Goal: Task Accomplishment & Management: Manage account settings

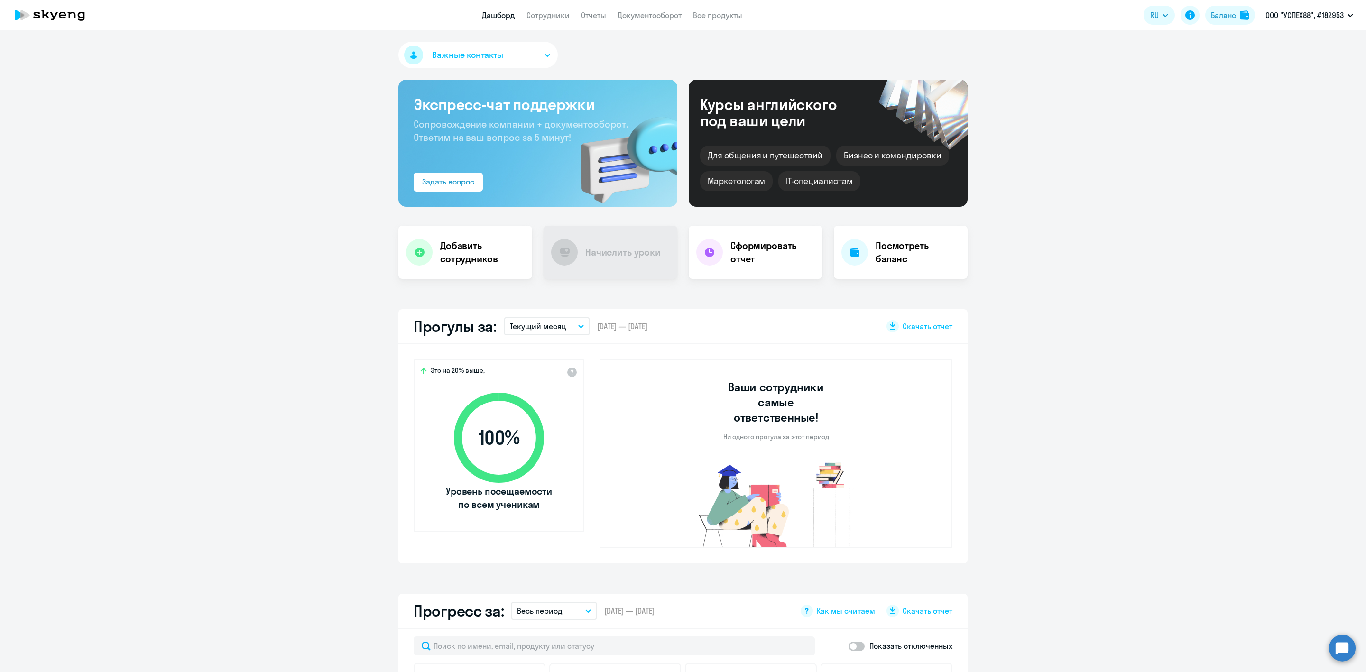
select select "30"
drag, startPoint x: 0, startPoint y: 0, endPoint x: 548, endPoint y: 14, distance: 548.4
click at [548, 14] on link "Сотрудники" at bounding box center [547, 14] width 43 height 9
select select "30"
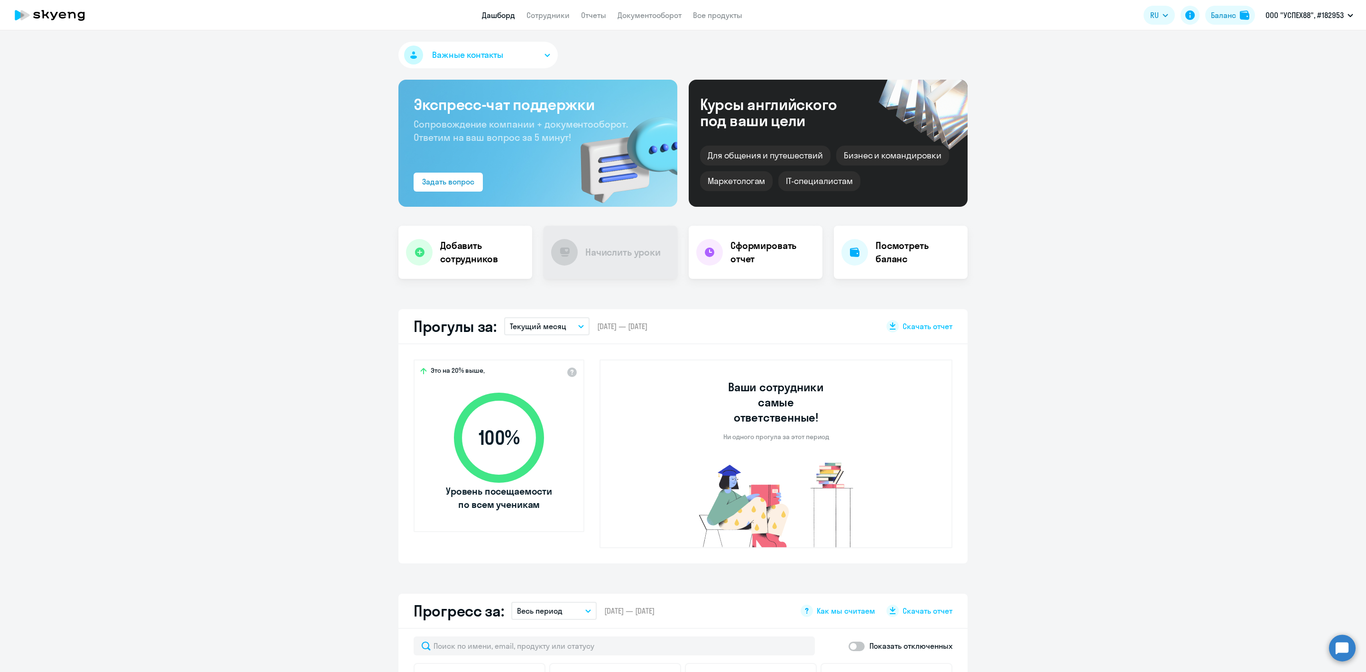
click at [533, 21] on app-header "Дашборд Сотрудники Отчеты Документооборот Все продукты Дашборд Сотрудники Отчет…" at bounding box center [683, 15] width 1366 height 30
click at [545, 14] on link "Сотрудники" at bounding box center [547, 14] width 43 height 9
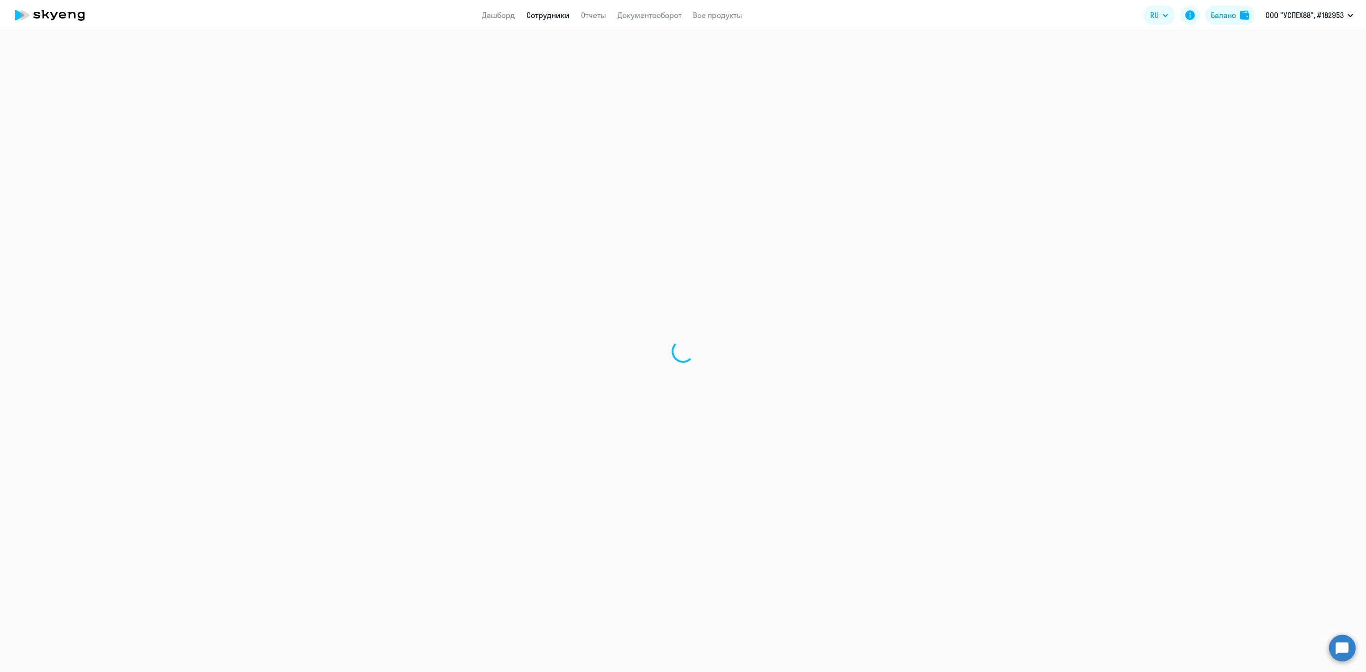
select select "30"
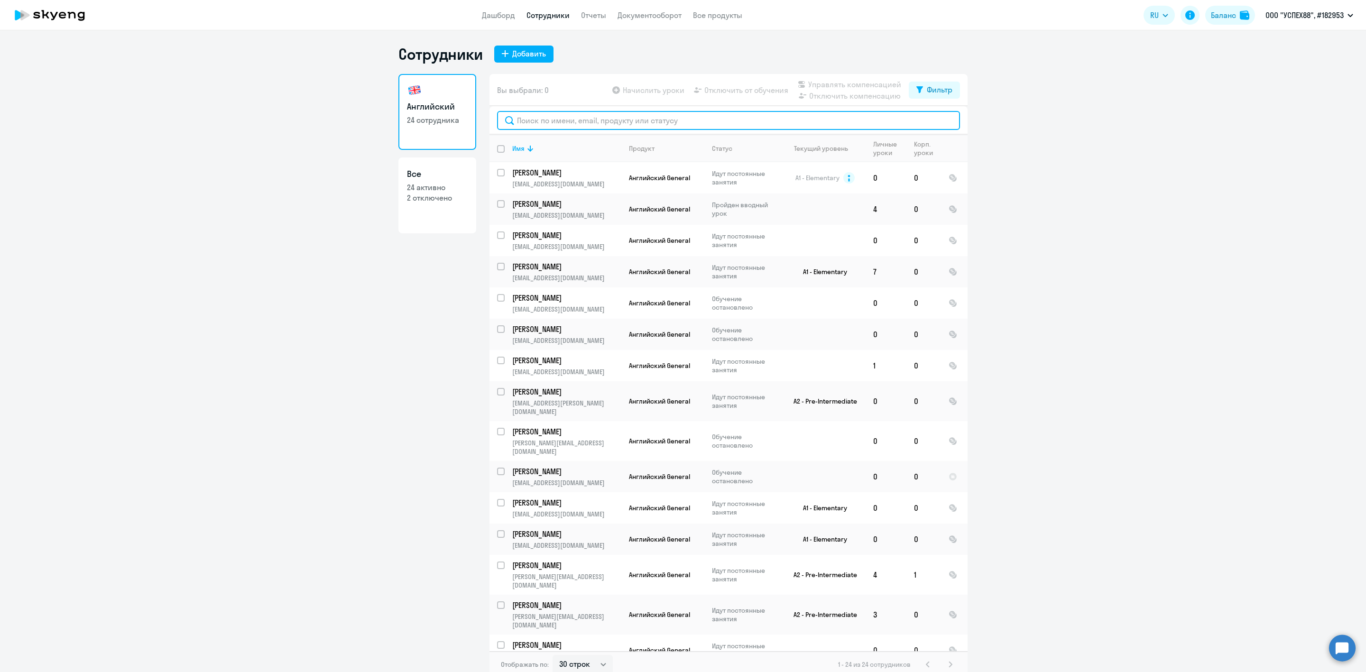
click at [580, 126] on input "text" at bounding box center [728, 120] width 463 height 19
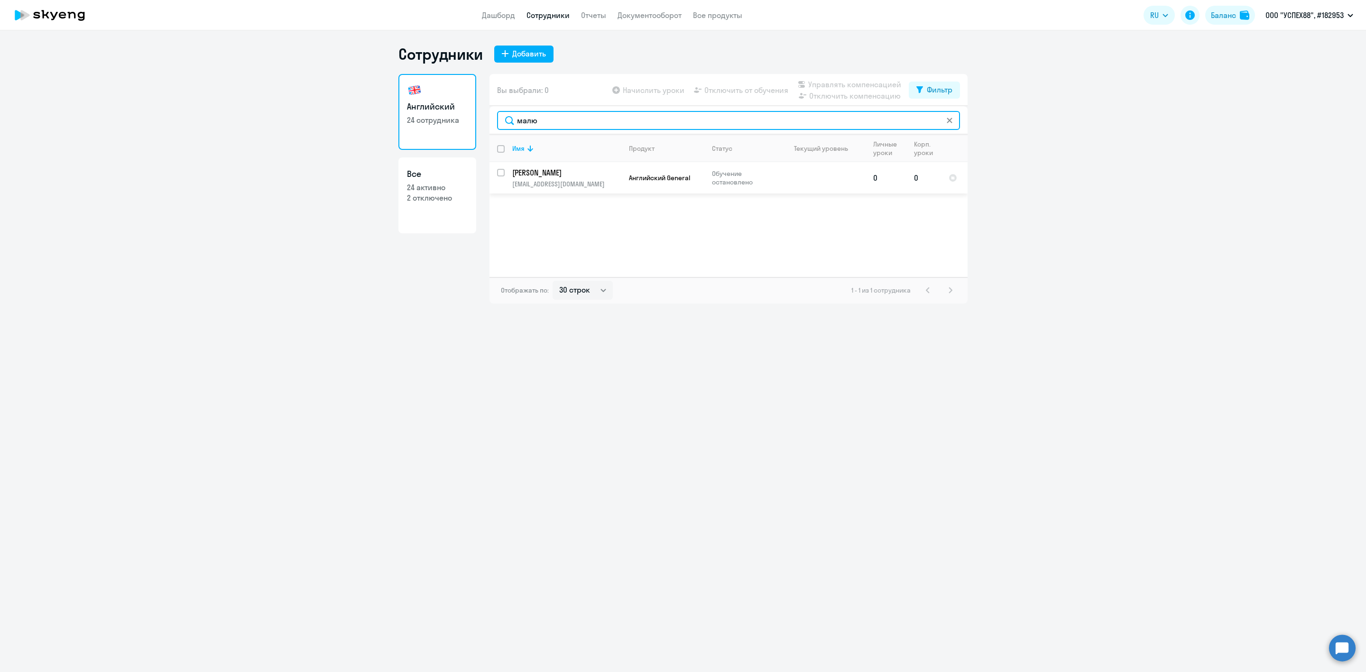
type input "малю"
click at [497, 173] on input "select row 112115" at bounding box center [506, 178] width 19 height 19
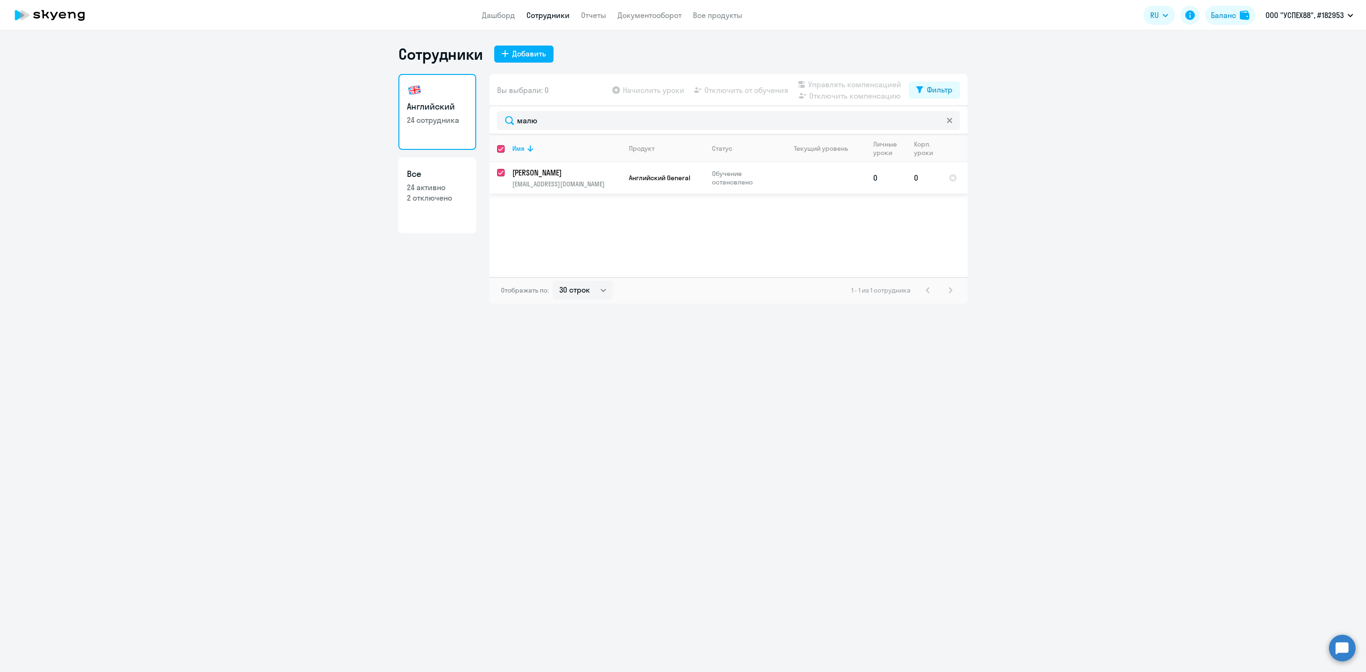
checkbox input "true"
click at [817, 82] on span "Управлять компенсацией" at bounding box center [854, 84] width 93 height 11
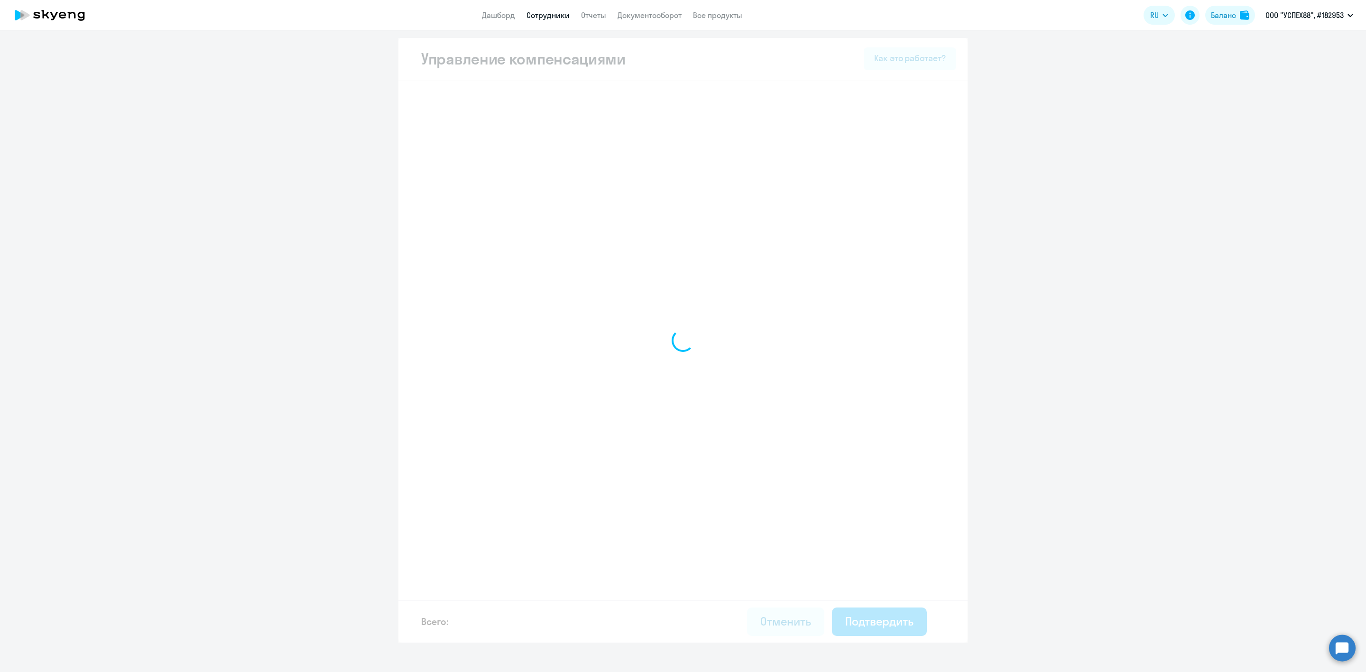
select select "MONTHLY"
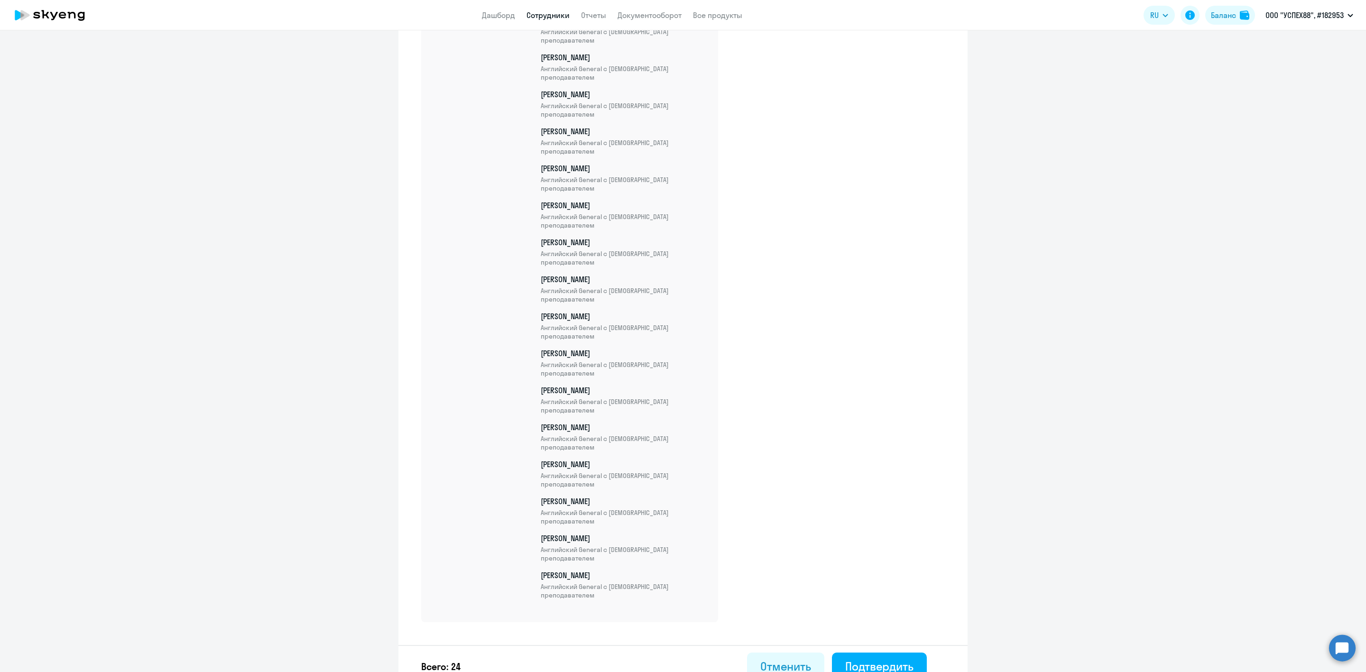
scroll to position [646, 0]
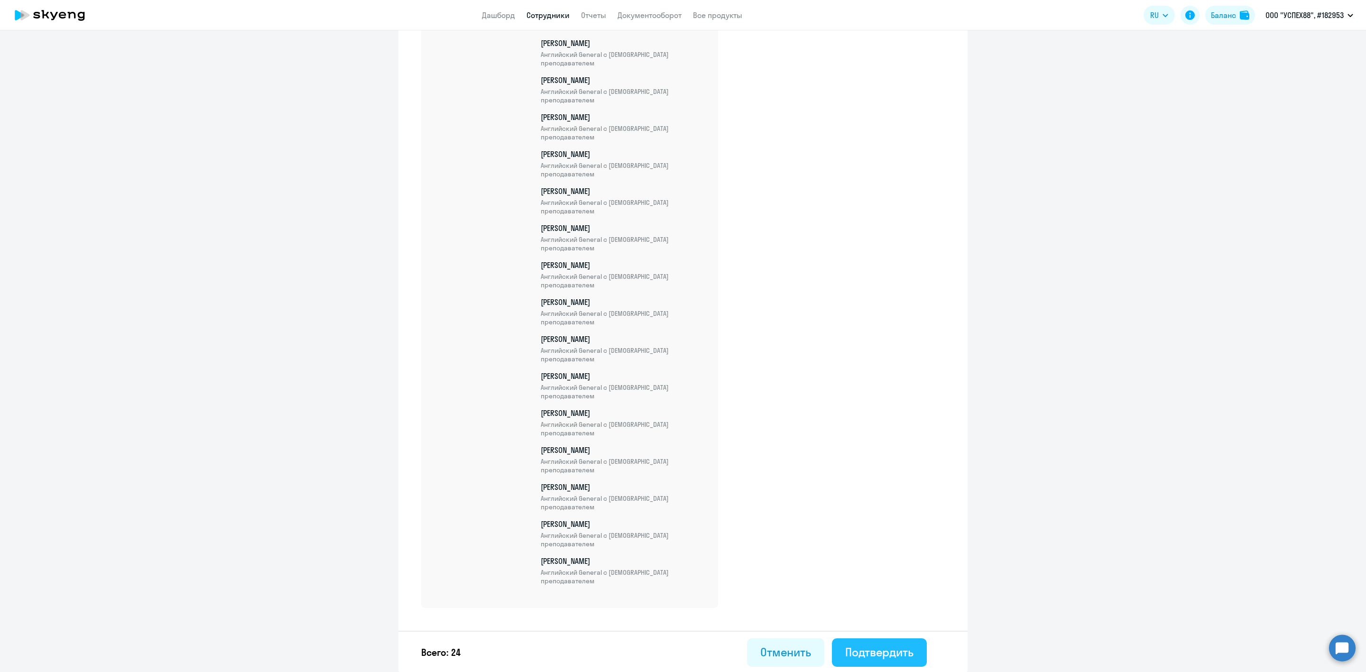
click at [886, 644] on div "Подтвердить" at bounding box center [879, 651] width 68 height 15
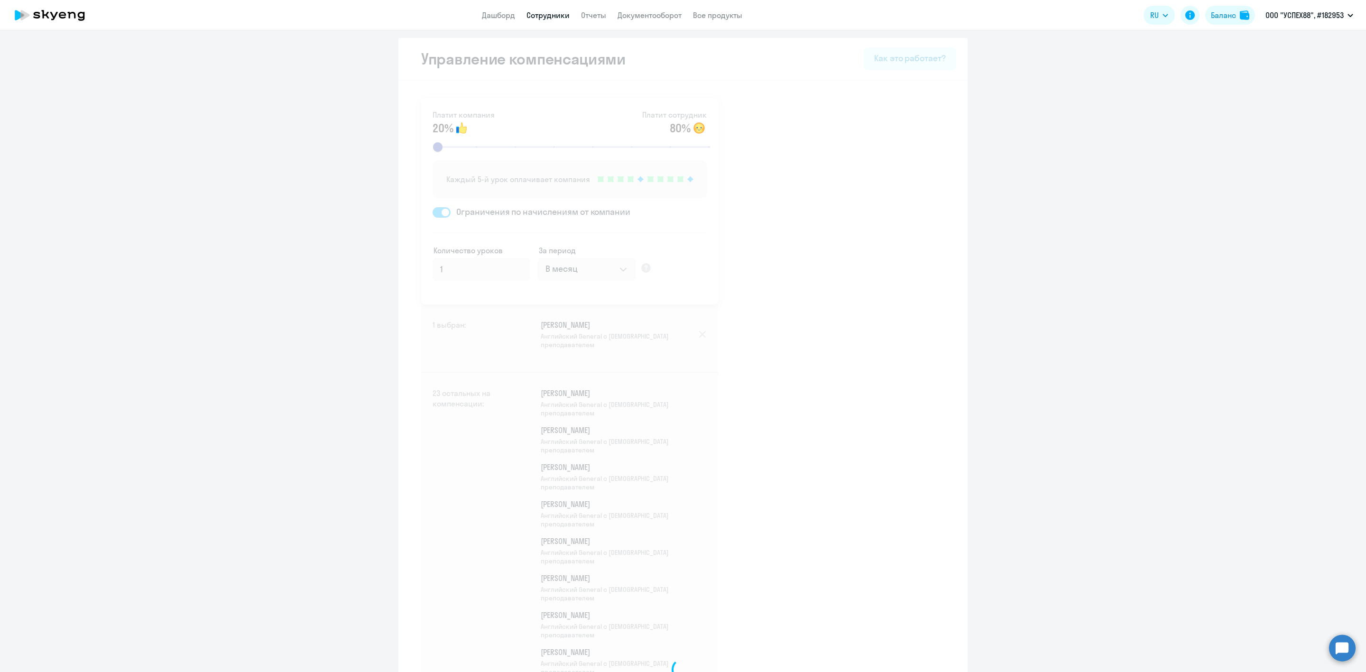
select select "30"
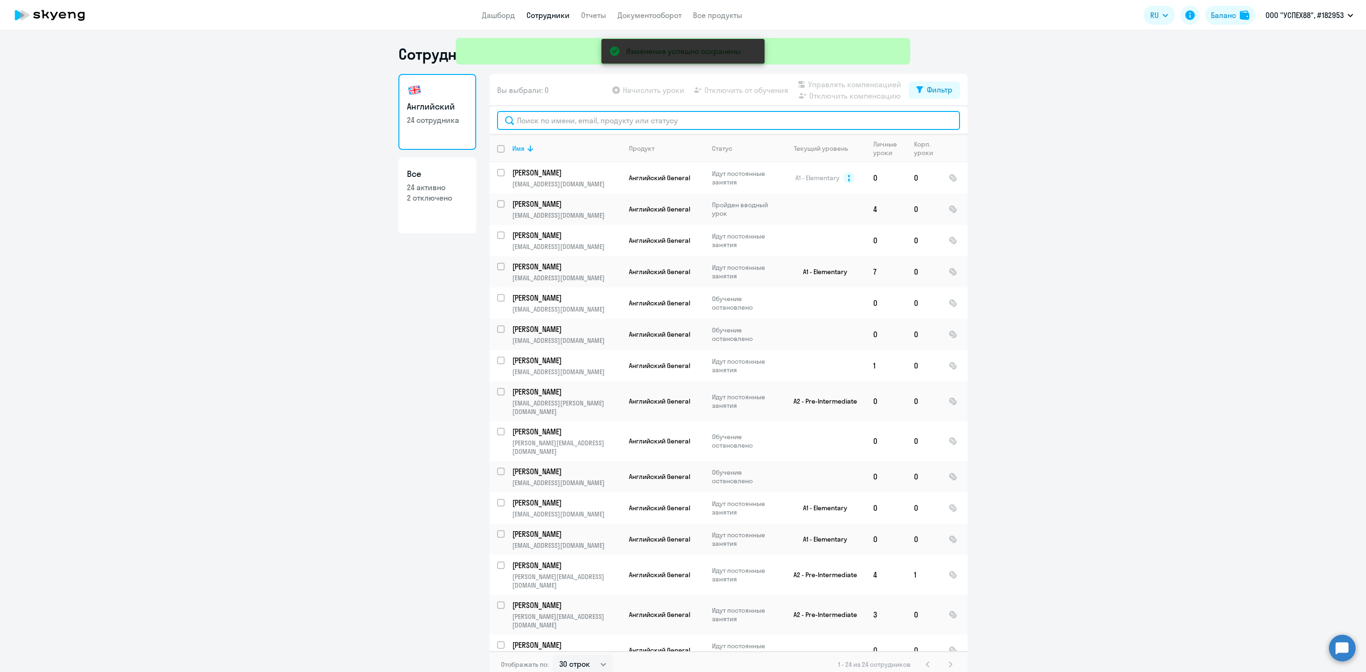
click at [562, 120] on input "text" at bounding box center [728, 120] width 463 height 19
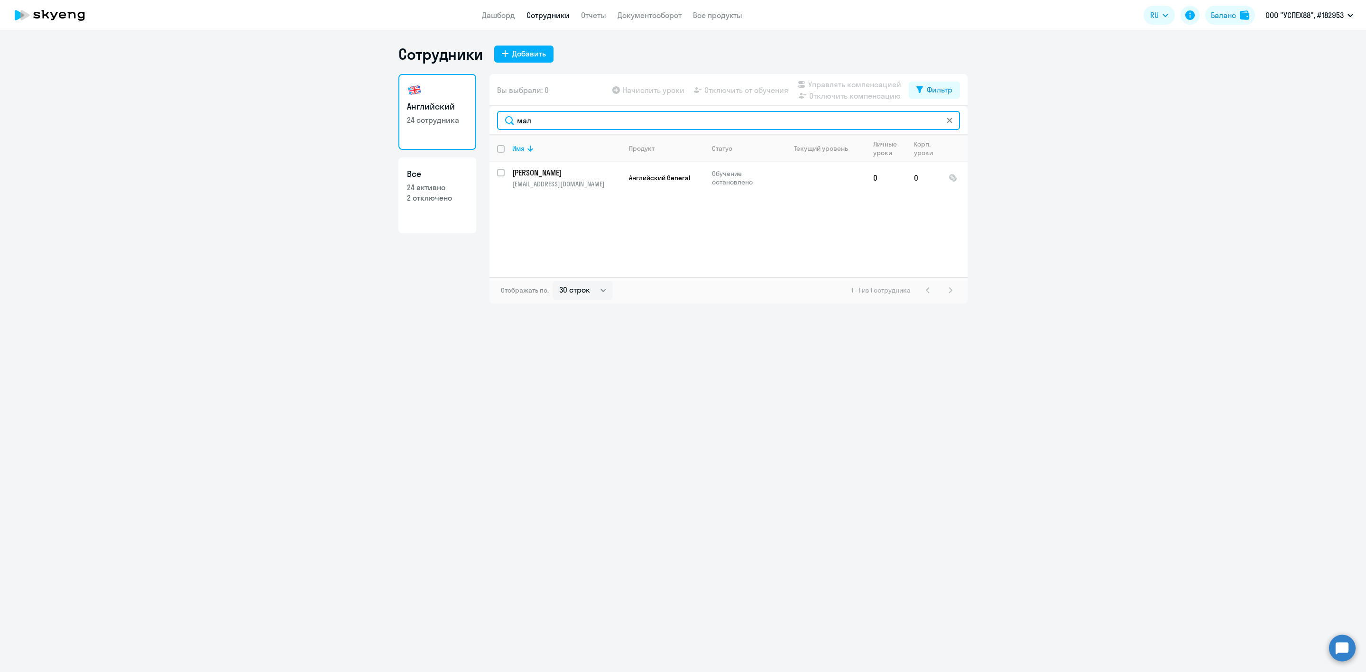
click at [568, 121] on input "мал" at bounding box center [728, 120] width 463 height 19
type input "м"
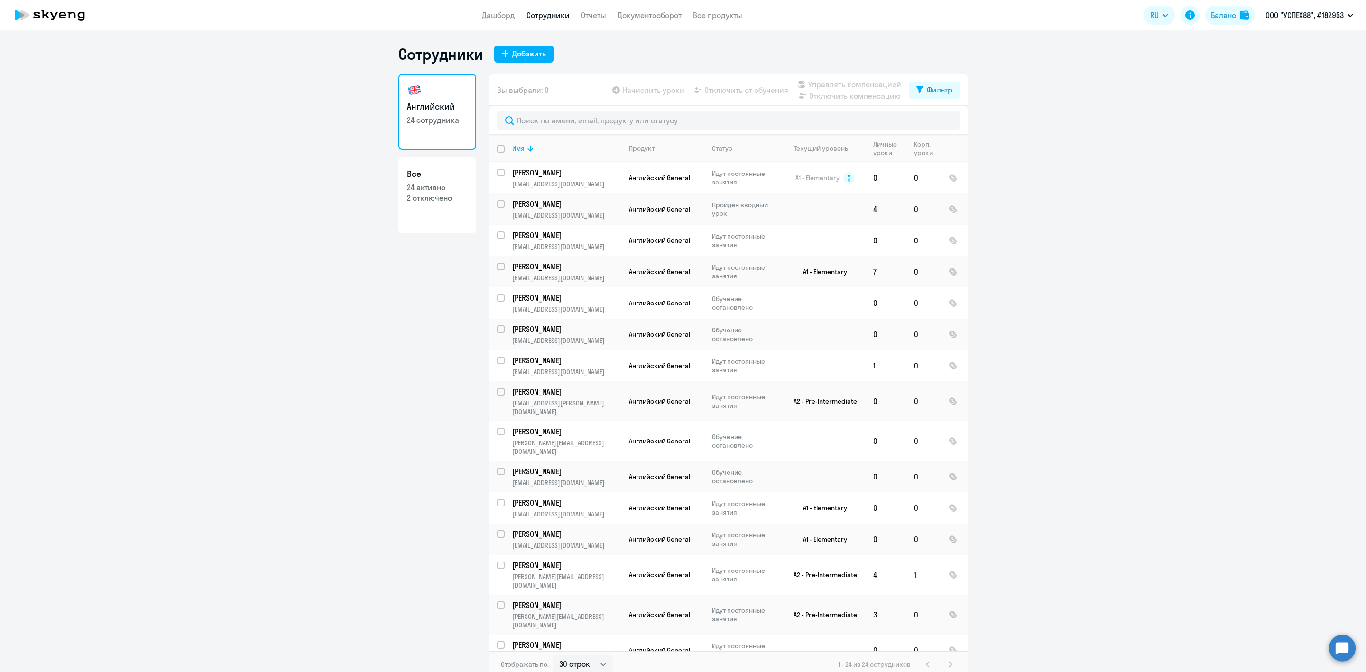
click at [1019, 178] on ng-component "Сотрудники Добавить Английский 24 сотрудника Все 24 активно 2 отключено Вы выбр…" at bounding box center [683, 361] width 1366 height 633
click at [522, 123] on input "text" at bounding box center [728, 120] width 463 height 19
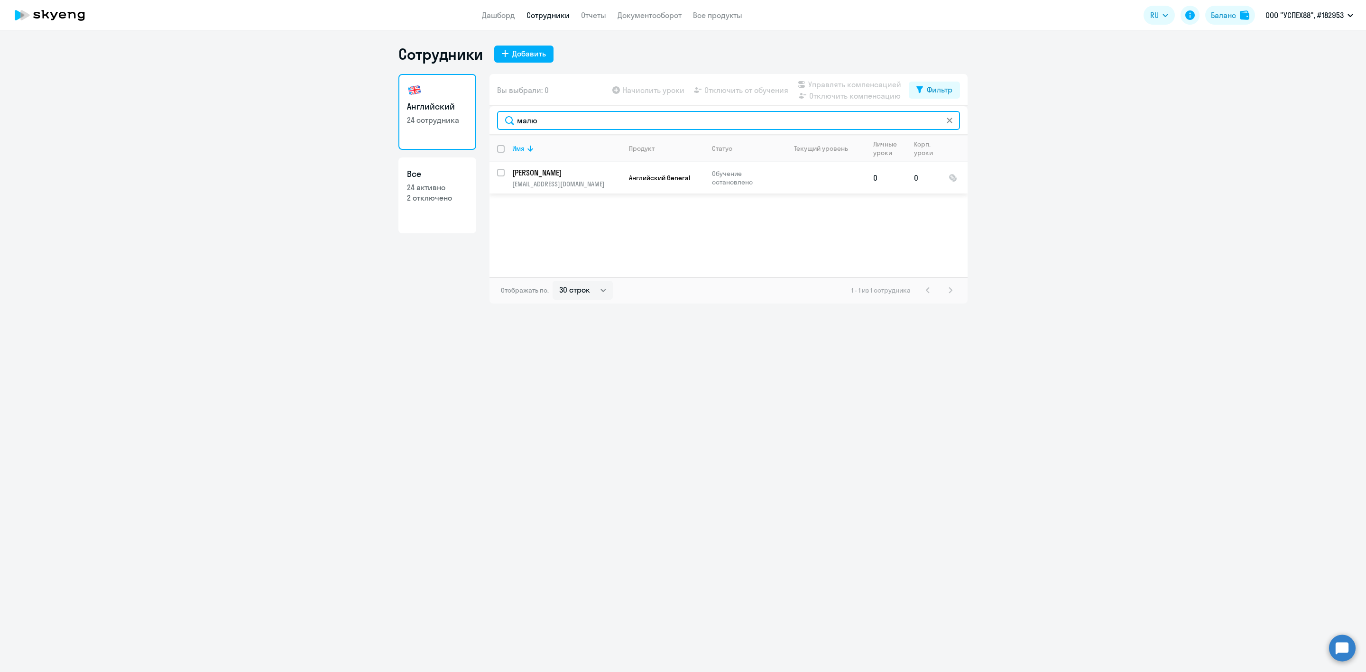
type input "малю"
click at [719, 173] on p "Обучение остановлено" at bounding box center [744, 177] width 65 height 17
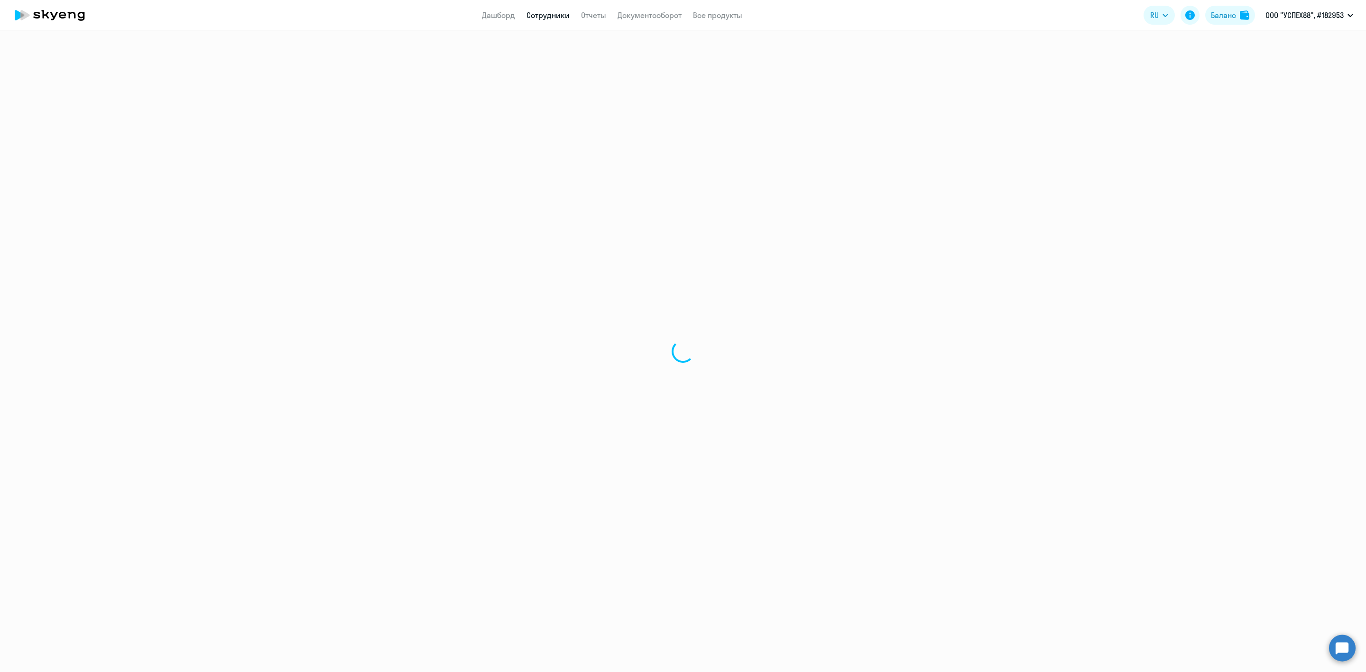
select select "english"
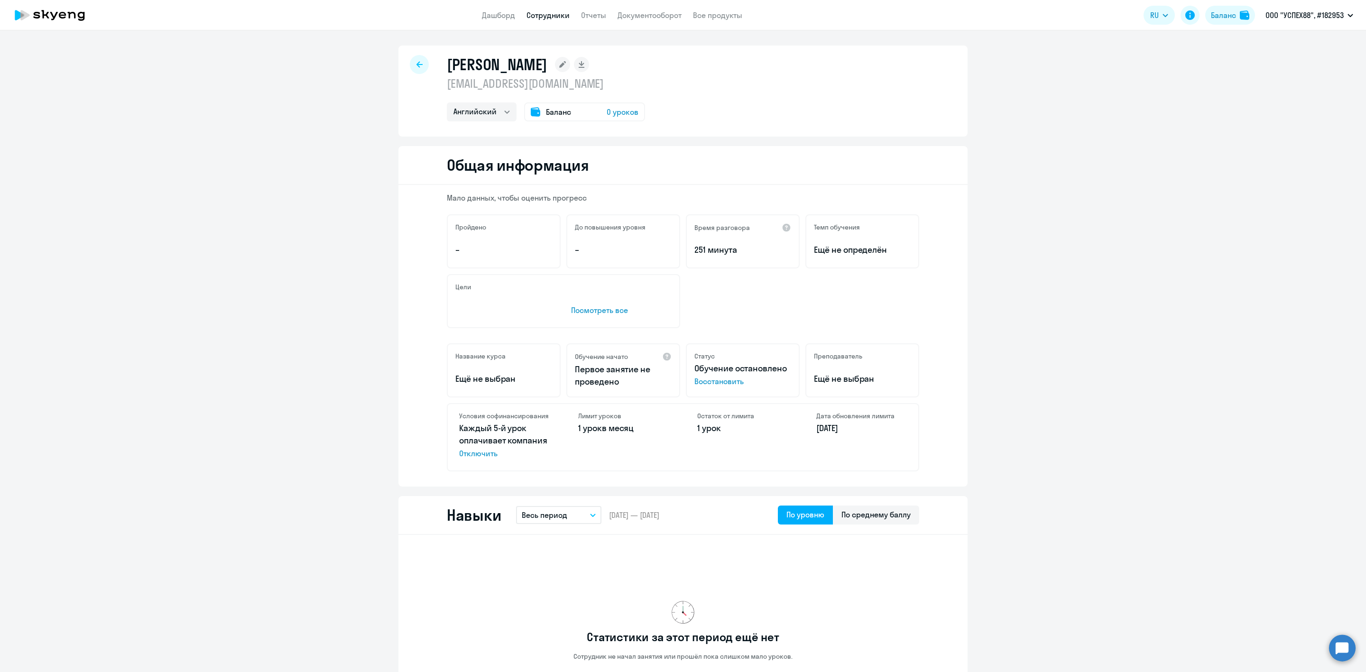
click at [713, 380] on span "Восстановить" at bounding box center [742, 381] width 97 height 11
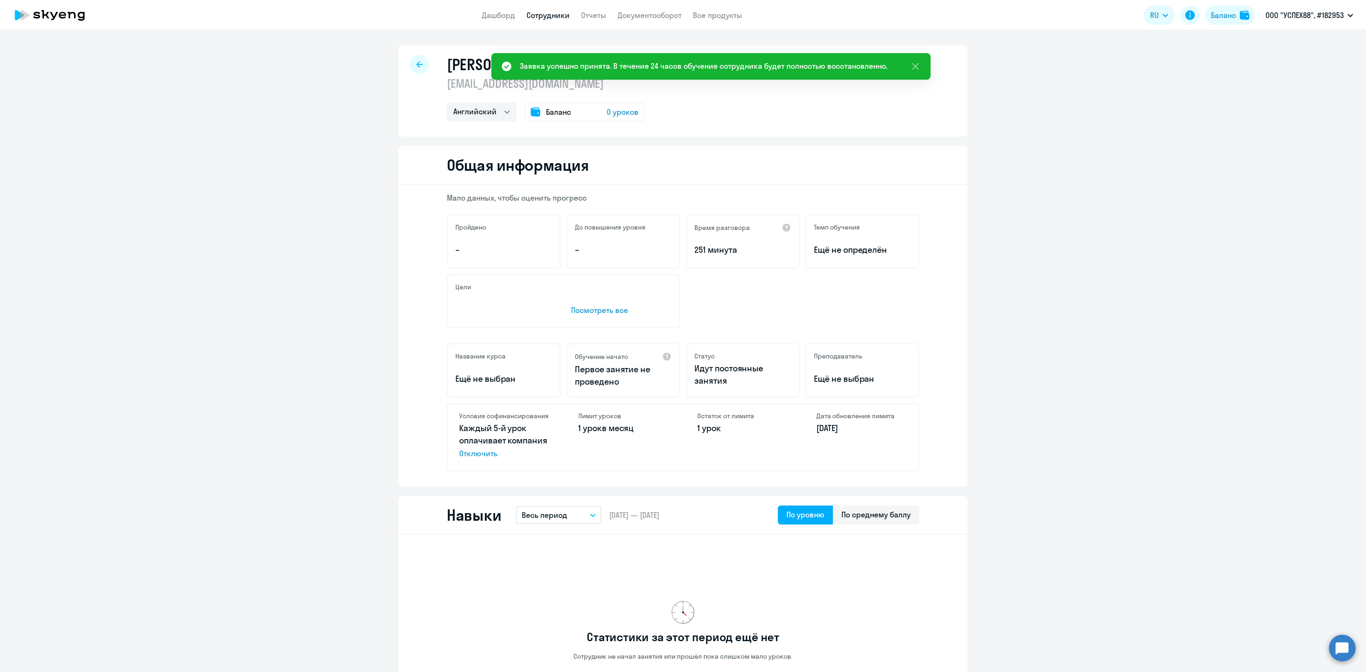
click at [543, 11] on link "Сотрудники" at bounding box center [547, 14] width 43 height 9
select select "30"
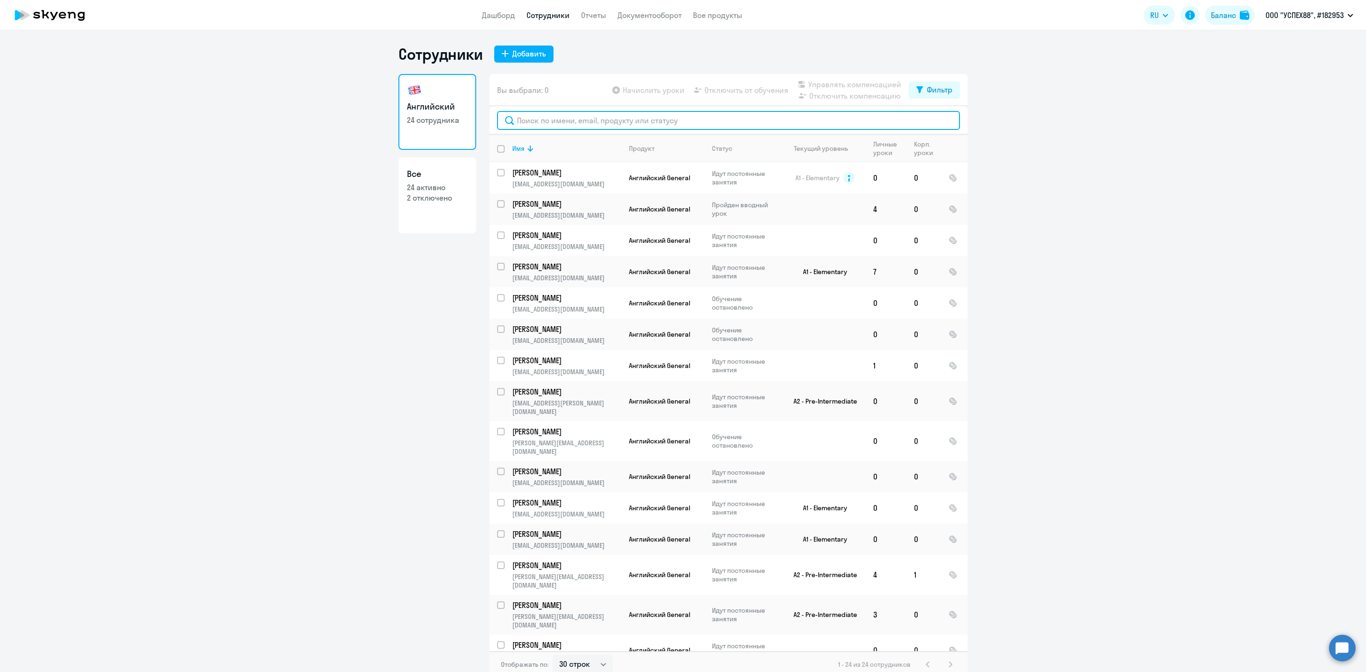
click at [524, 121] on input "text" at bounding box center [728, 120] width 463 height 19
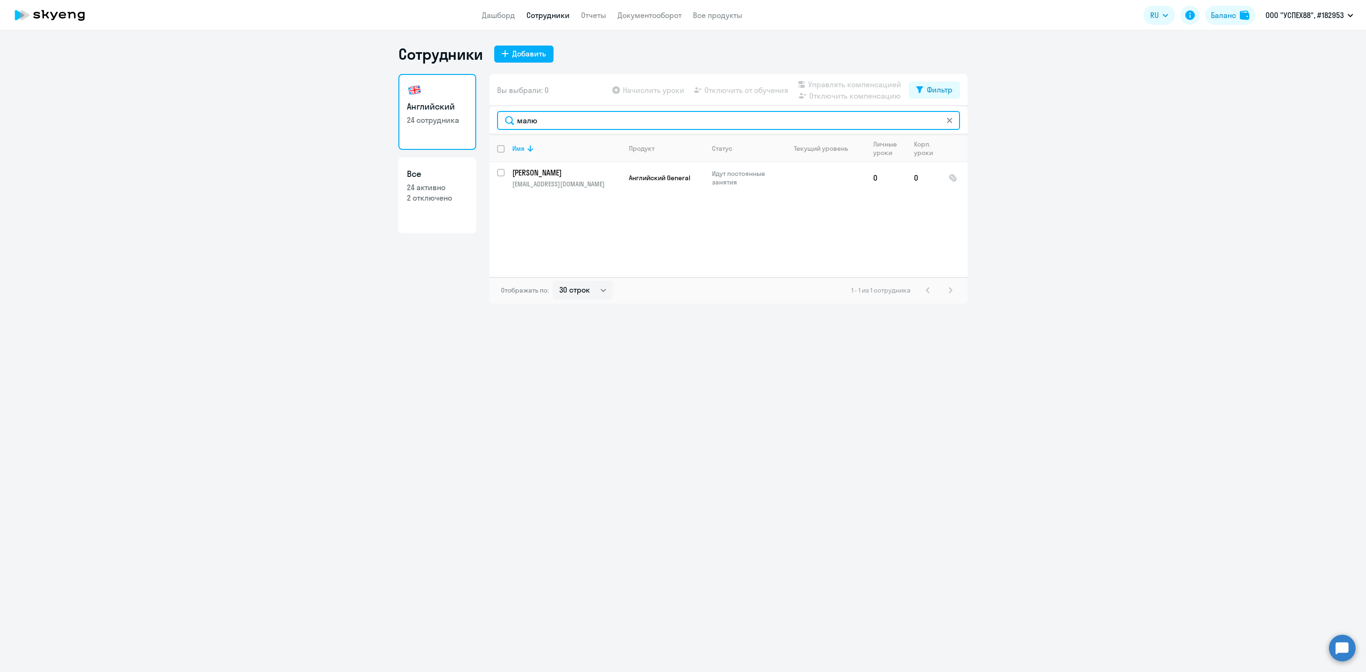
type input "малю"
